Goal: Task Accomplishment & Management: Manage account settings

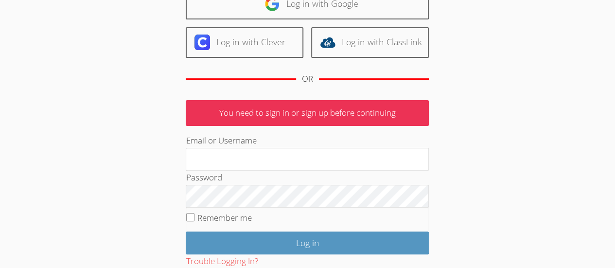
scroll to position [86, 0]
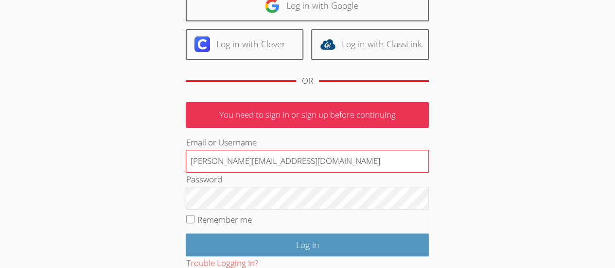
click at [300, 159] on input "Deniseandrews@airtutors.org" at bounding box center [307, 161] width 243 height 23
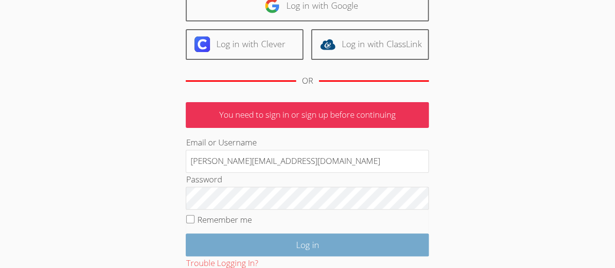
type input "Deniseandrewstutor@gmail.com"
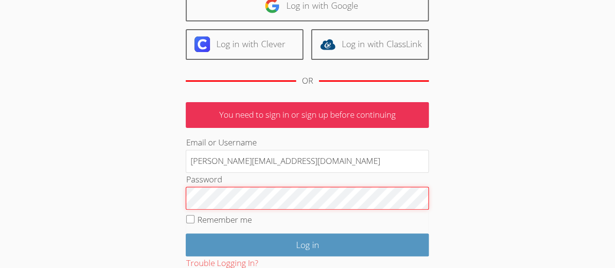
click at [193, 217] on input "Remember me" at bounding box center [190, 219] width 8 height 8
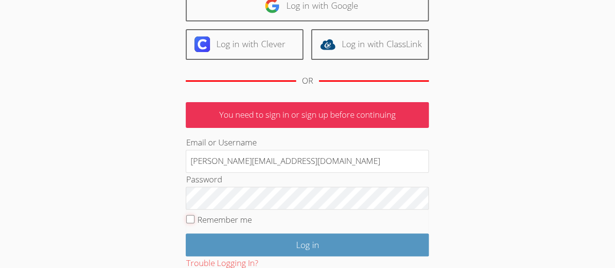
checkbox input "true"
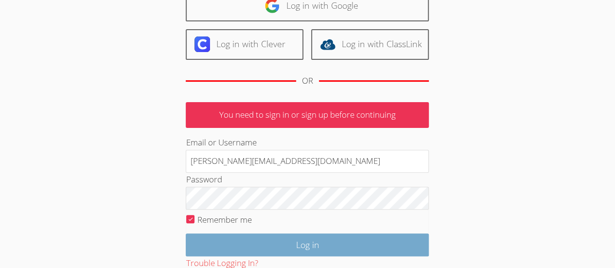
click at [397, 242] on input "Log in" at bounding box center [307, 244] width 243 height 23
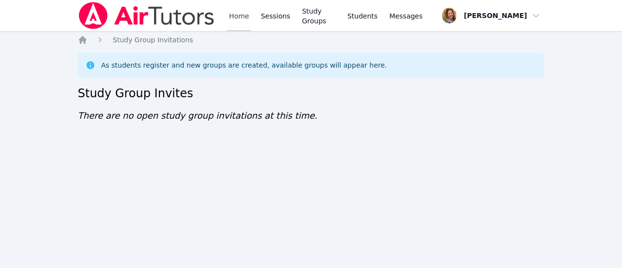
click at [243, 25] on link "Home" at bounding box center [239, 15] width 24 height 31
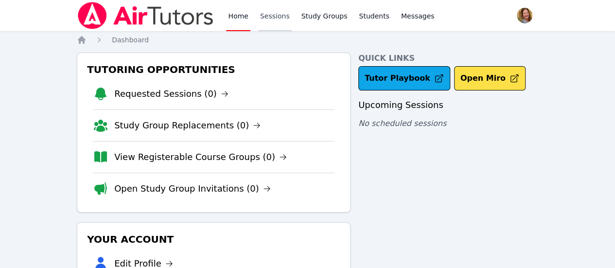
click at [271, 22] on link "Sessions" at bounding box center [275, 15] width 34 height 31
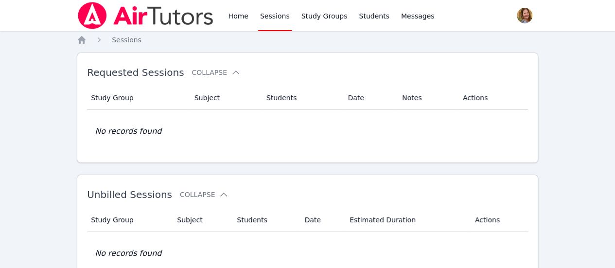
click at [514, 13] on span "button" at bounding box center [524, 15] width 21 height 21
click at [465, 59] on button "Logout" at bounding box center [485, 55] width 93 height 17
